Goal: Entertainment & Leisure: Consume media (video, audio)

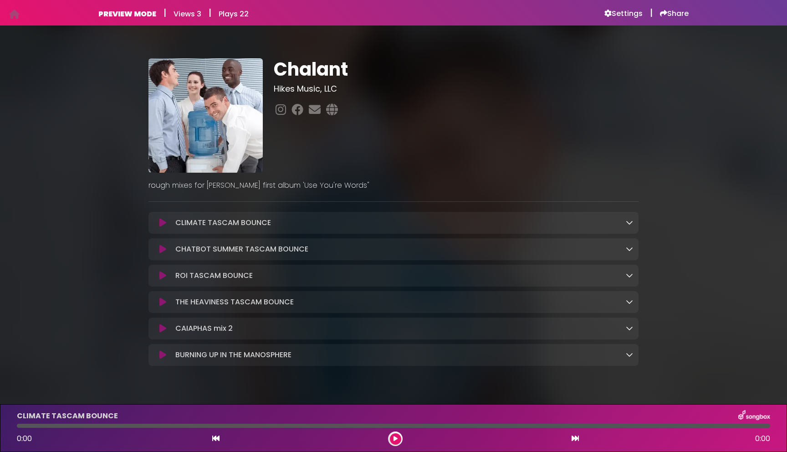
click at [163, 222] on icon at bounding box center [162, 222] width 7 height 9
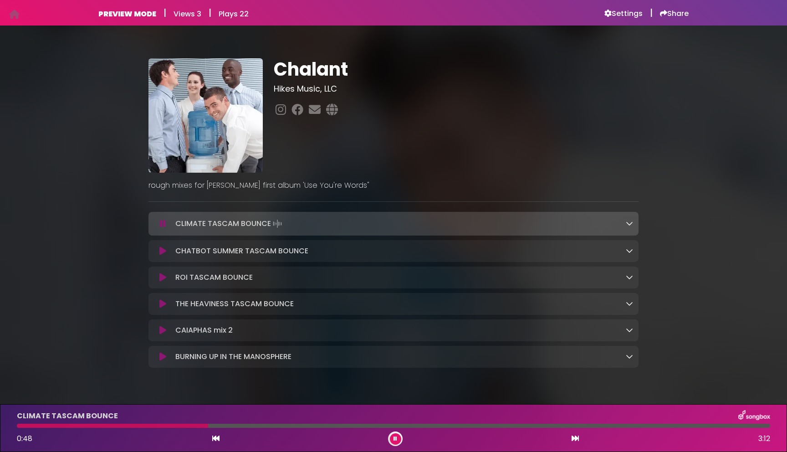
click at [160, 249] on icon at bounding box center [162, 250] width 7 height 9
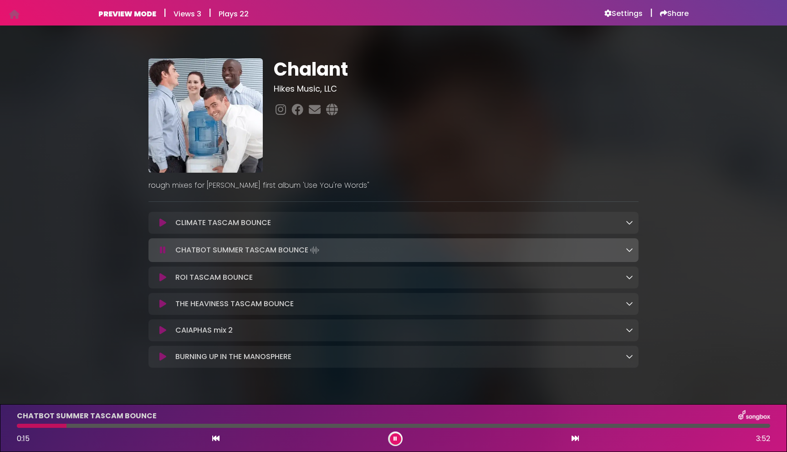
click at [633, 250] on div "CHATBOT SUMMER TASCAM BOUNCE Loading Track..." at bounding box center [394, 250] width 490 height 13
click at [631, 250] on icon at bounding box center [629, 249] width 7 height 7
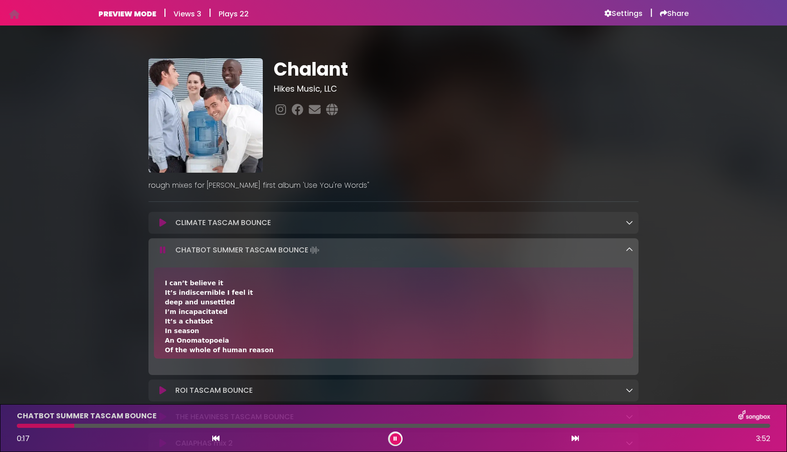
click at [631, 250] on icon at bounding box center [629, 249] width 7 height 7
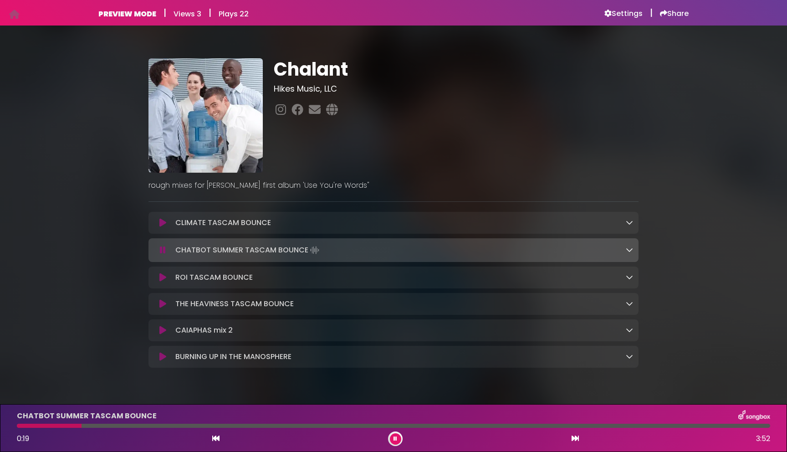
click at [163, 278] on icon at bounding box center [162, 277] width 7 height 9
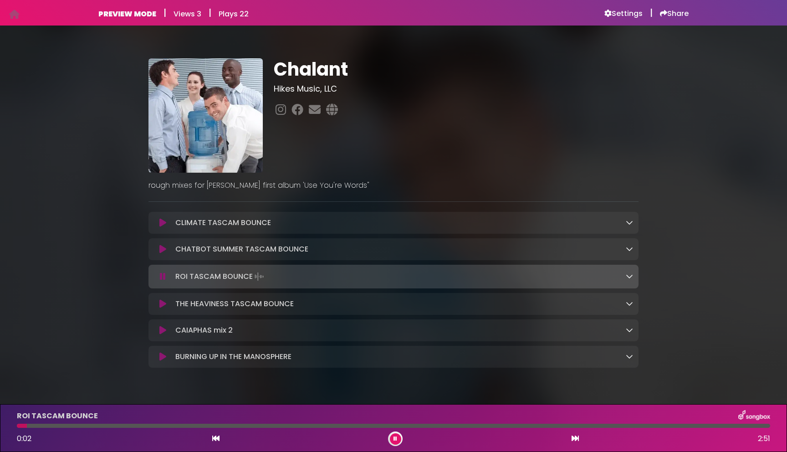
click at [163, 303] on icon at bounding box center [162, 303] width 7 height 9
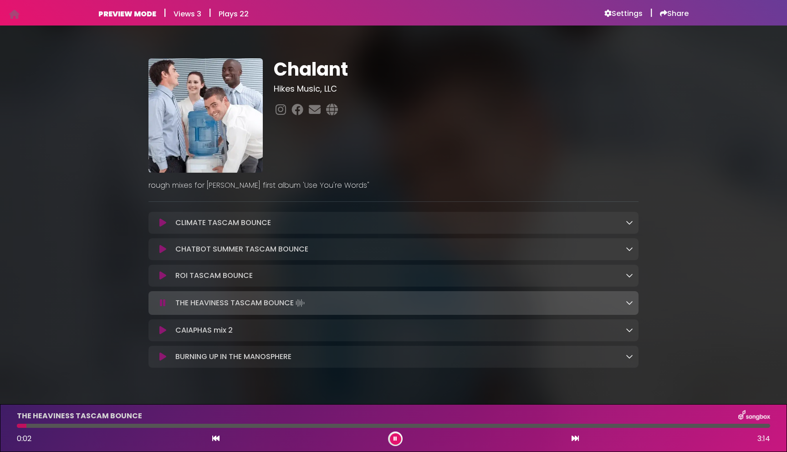
click at [162, 329] on icon at bounding box center [162, 330] width 7 height 9
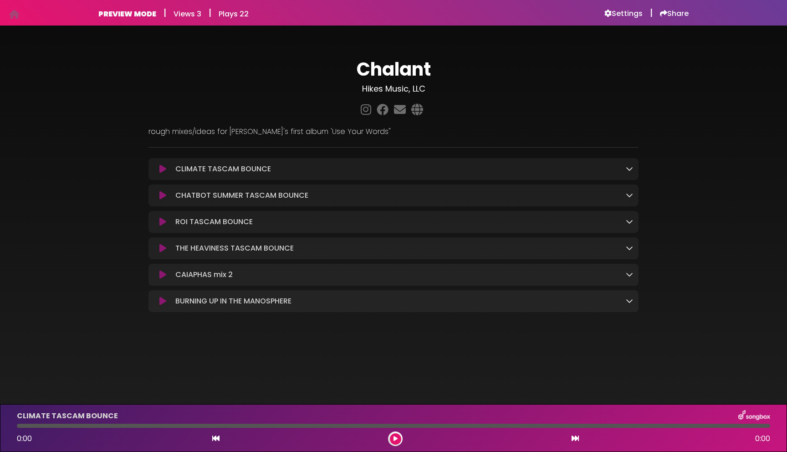
click at [161, 171] on icon at bounding box center [162, 168] width 7 height 9
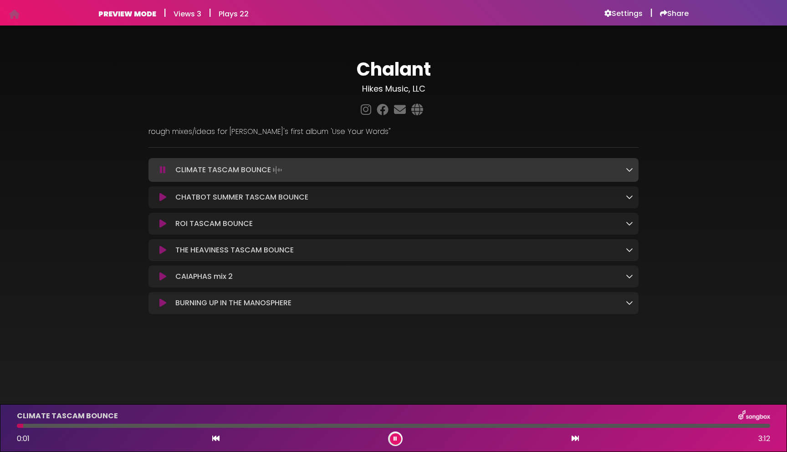
click at [162, 197] on icon at bounding box center [162, 197] width 7 height 9
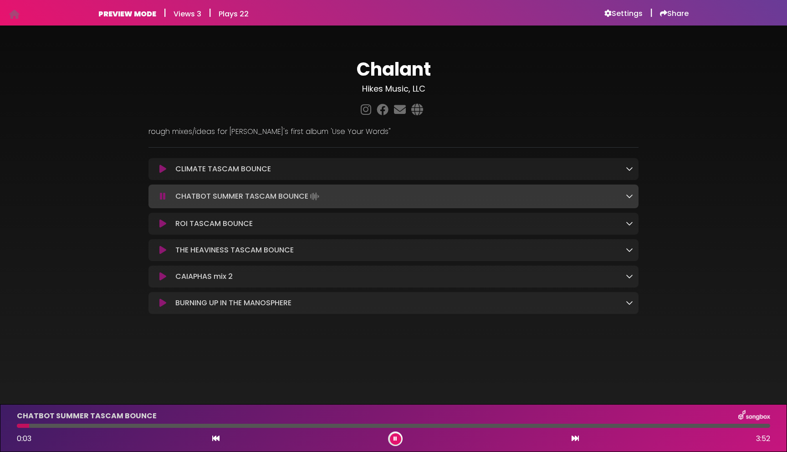
click at [166, 226] on button at bounding box center [163, 223] width 18 height 9
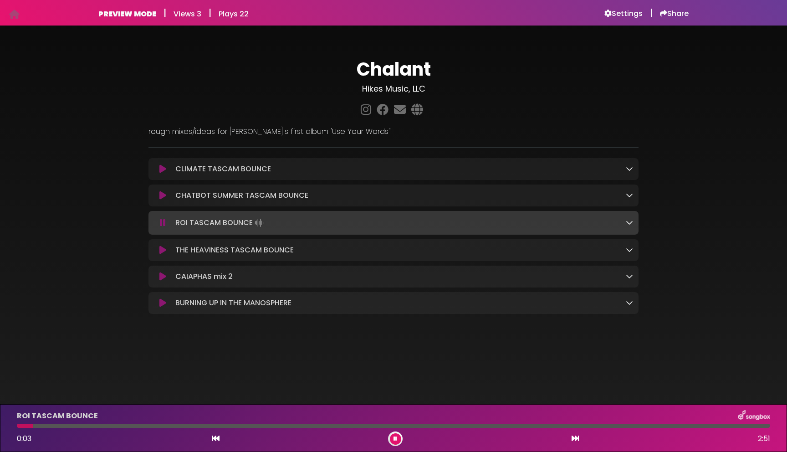
click at [164, 251] on icon at bounding box center [162, 250] width 7 height 9
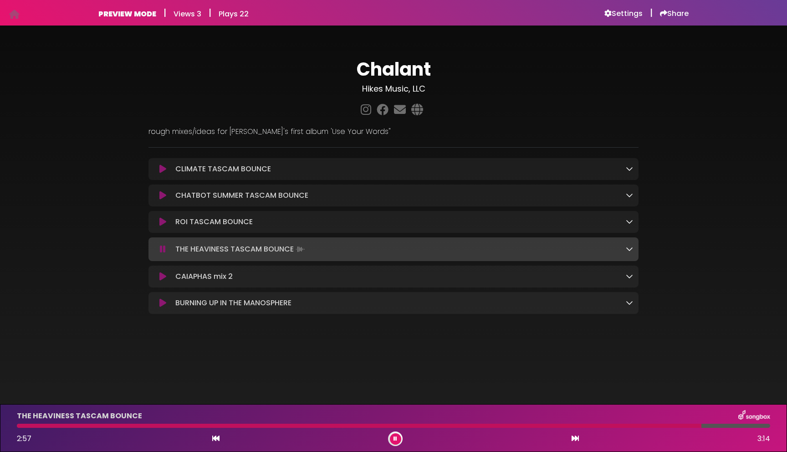
click at [167, 277] on button at bounding box center [163, 276] width 18 height 9
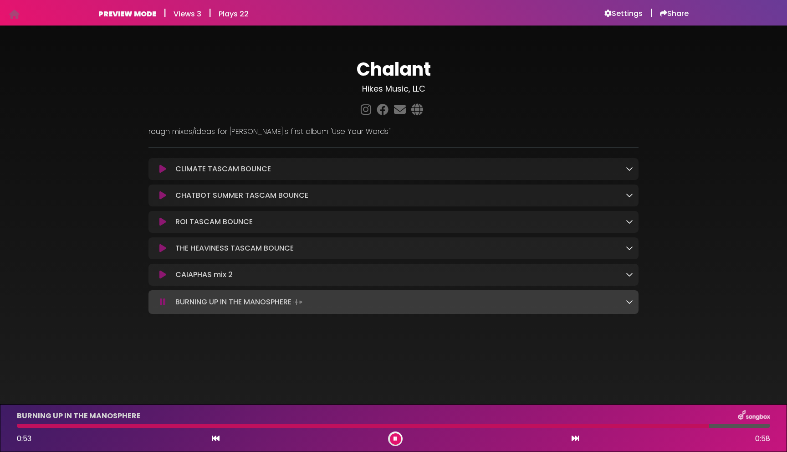
click at [164, 166] on icon at bounding box center [162, 168] width 7 height 9
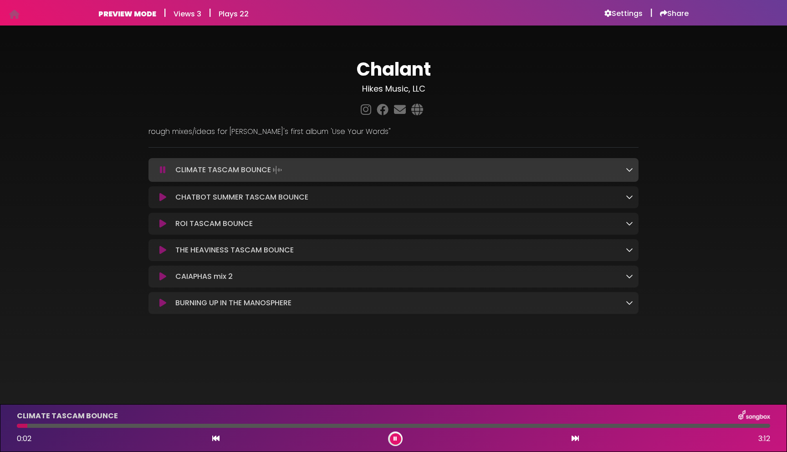
click at [82, 425] on div at bounding box center [394, 426] width 754 height 4
